Goal: Task Accomplishment & Management: Use online tool/utility

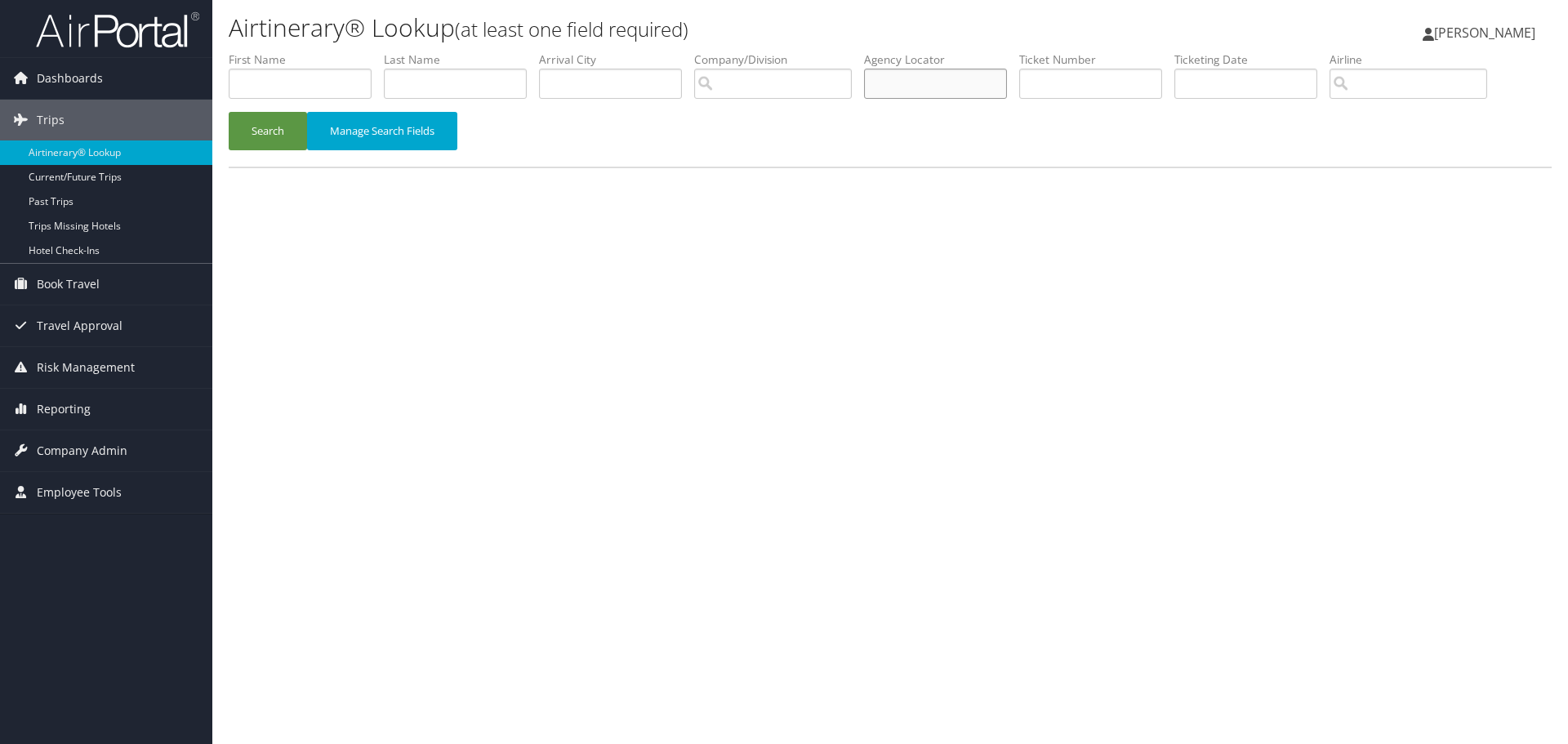
click at [941, 89] on input "text" at bounding box center [935, 84] width 143 height 30
click at [935, 87] on input "text" at bounding box center [935, 84] width 143 height 30
paste input "DBF7Q8"
type input "DBF7Q8"
click at [276, 125] on button "Search" at bounding box center [268, 131] width 78 height 38
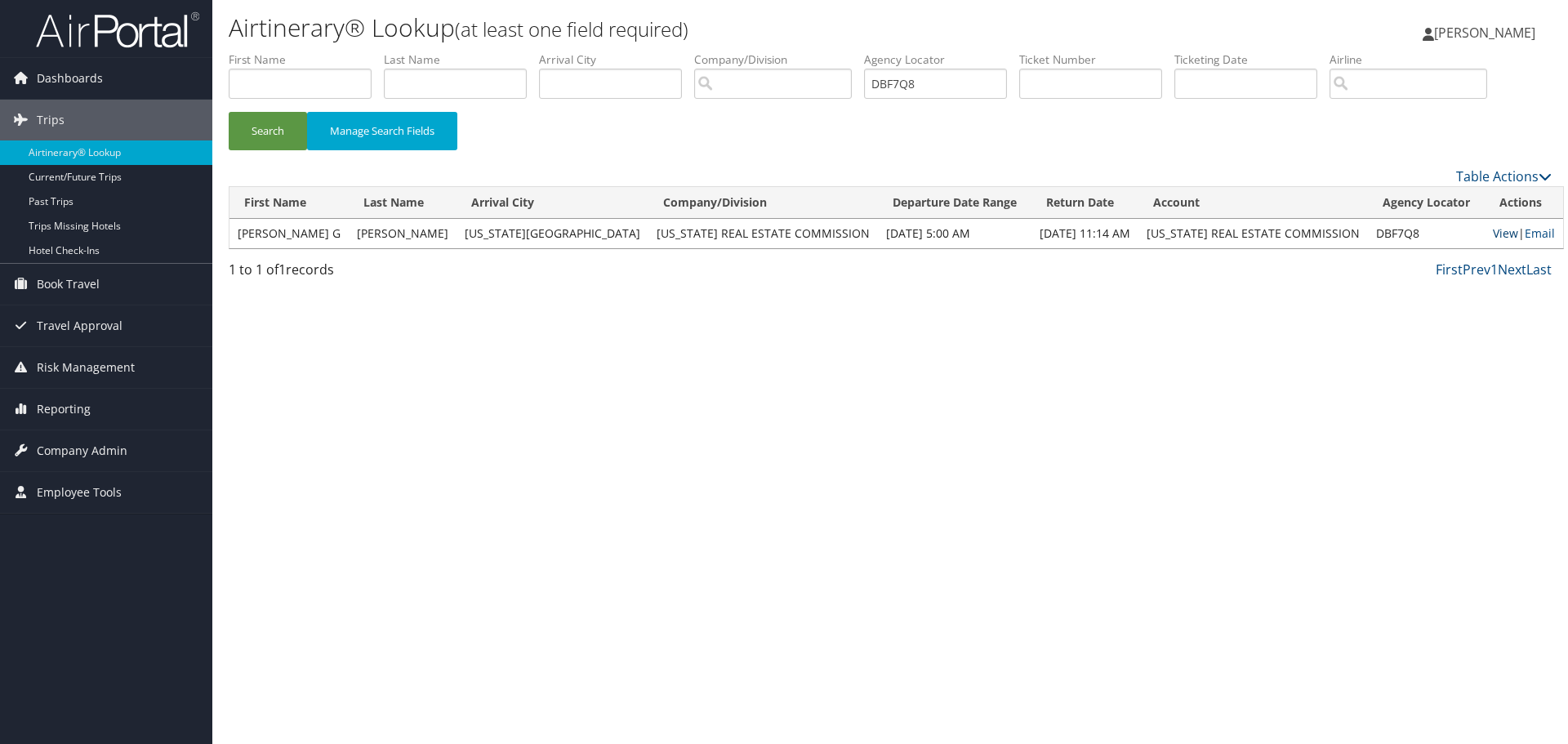
click at [1493, 233] on link "View" at bounding box center [1505, 233] width 25 height 16
click at [1525, 231] on link "Email" at bounding box center [1540, 233] width 30 height 16
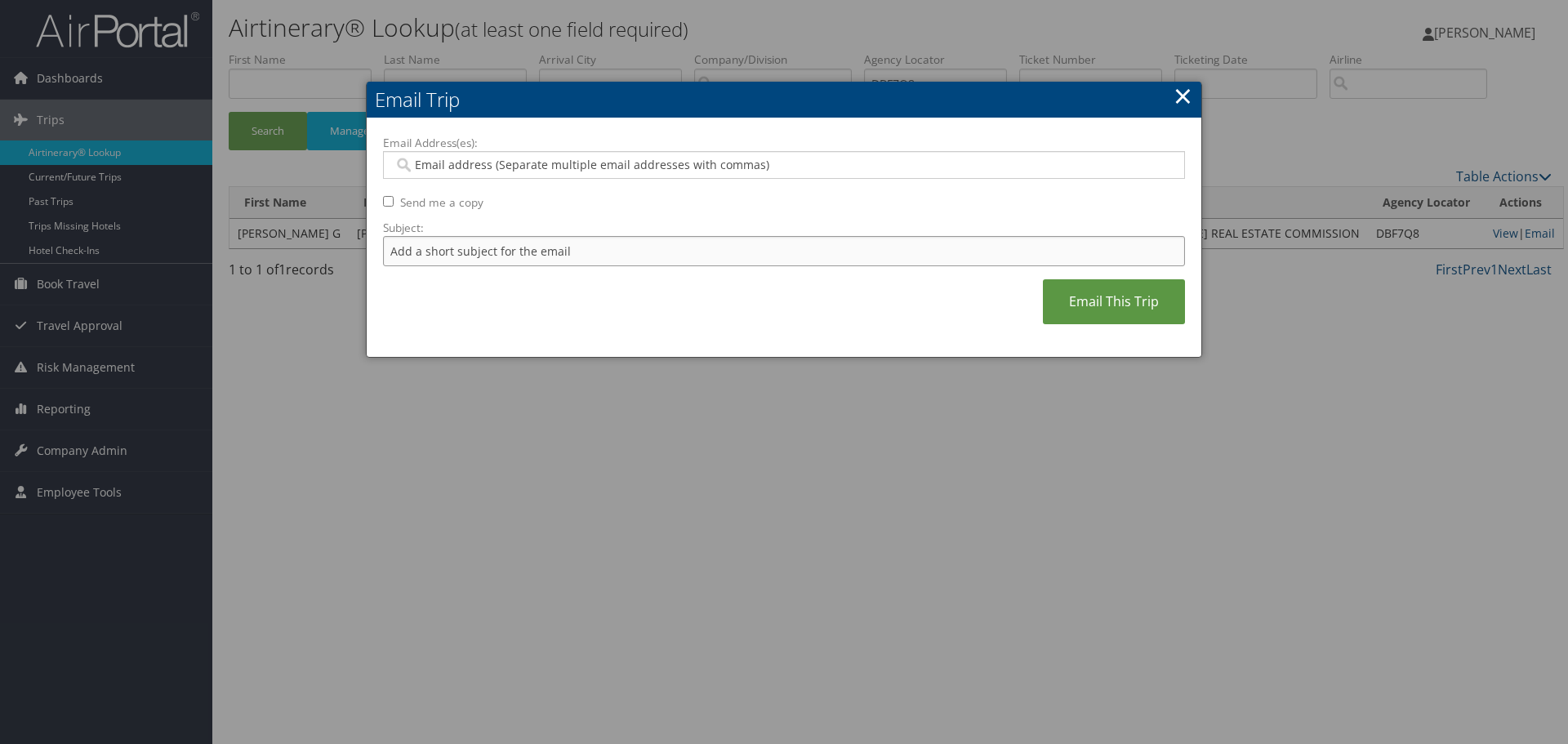
click at [434, 249] on input "Subject:" at bounding box center [784, 251] width 802 height 30
type input "Invoice"
click at [472, 166] on input "Email Address(es):" at bounding box center [783, 165] width 780 height 17
type input "rbordelon@lrec.gov"
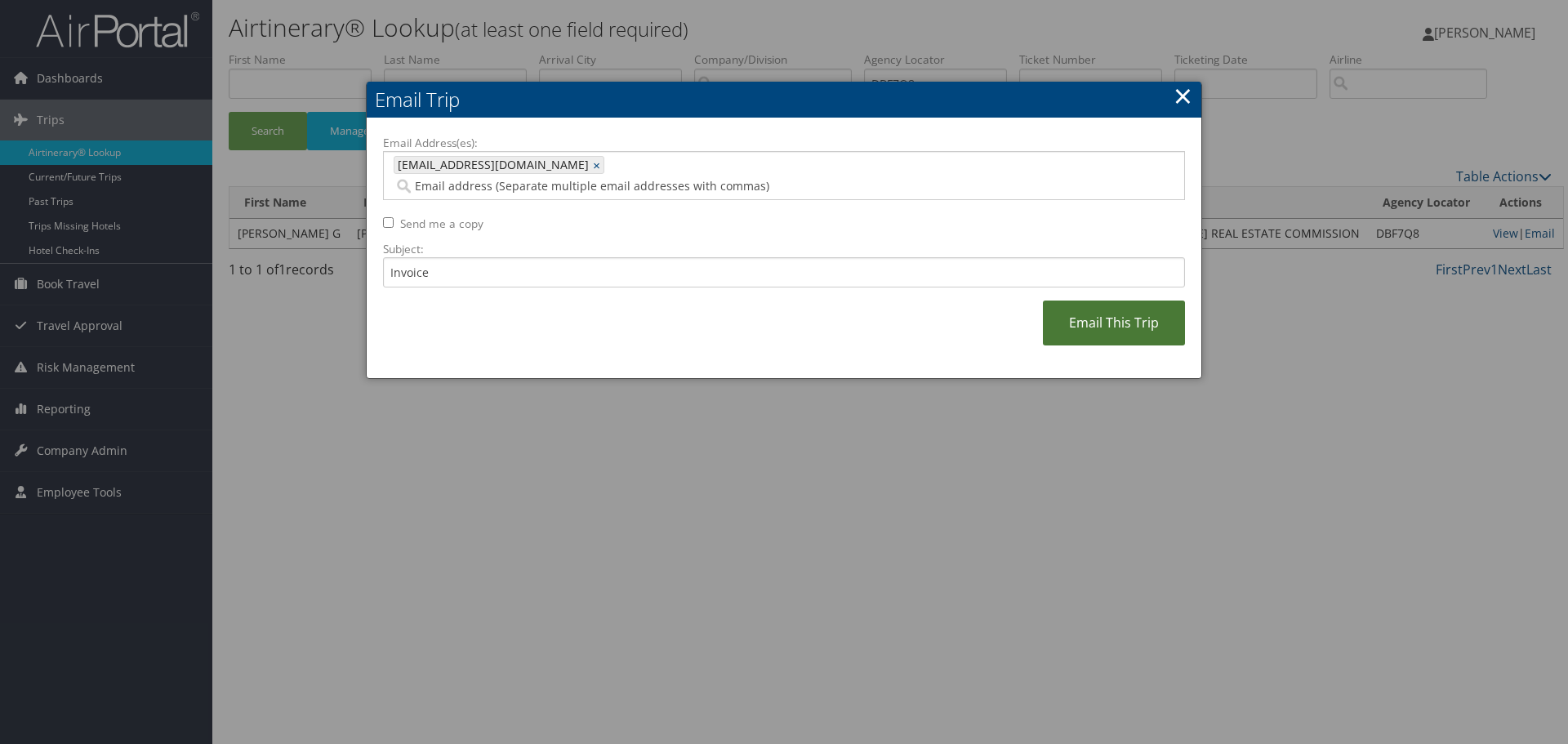
click at [1085, 311] on link "Email This Trip" at bounding box center [1114, 323] width 142 height 45
